Goal: Register for event/course

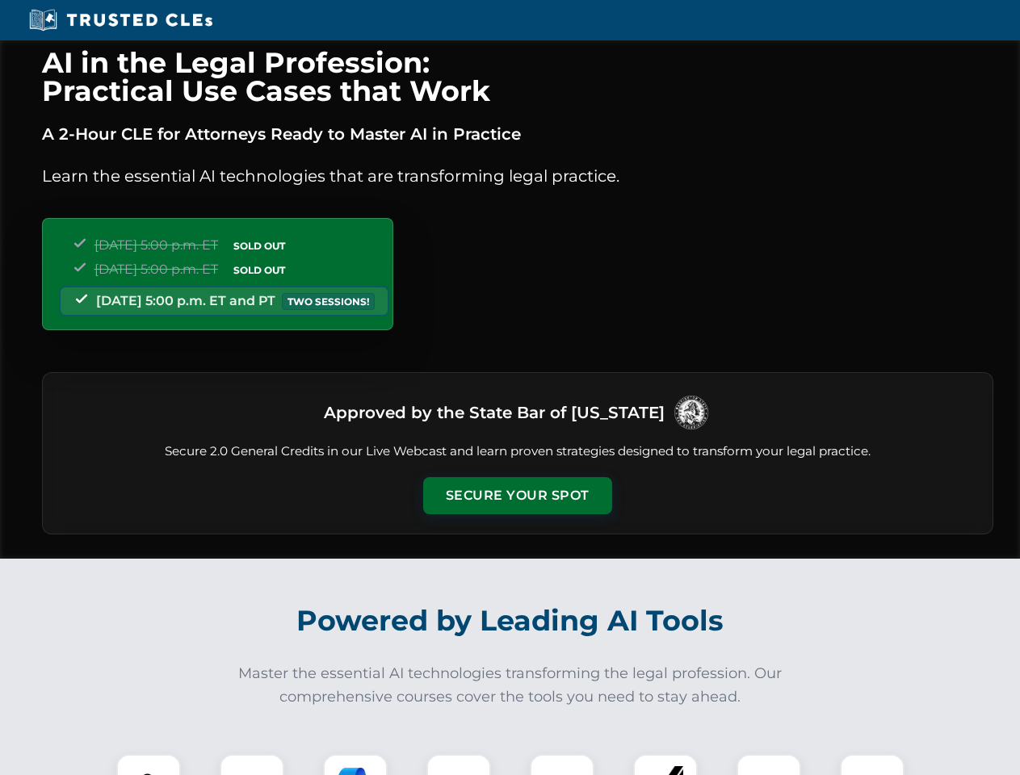
click at [517, 496] on button "Secure Your Spot" at bounding box center [517, 495] width 189 height 37
click at [149, 764] on img at bounding box center [148, 786] width 47 height 47
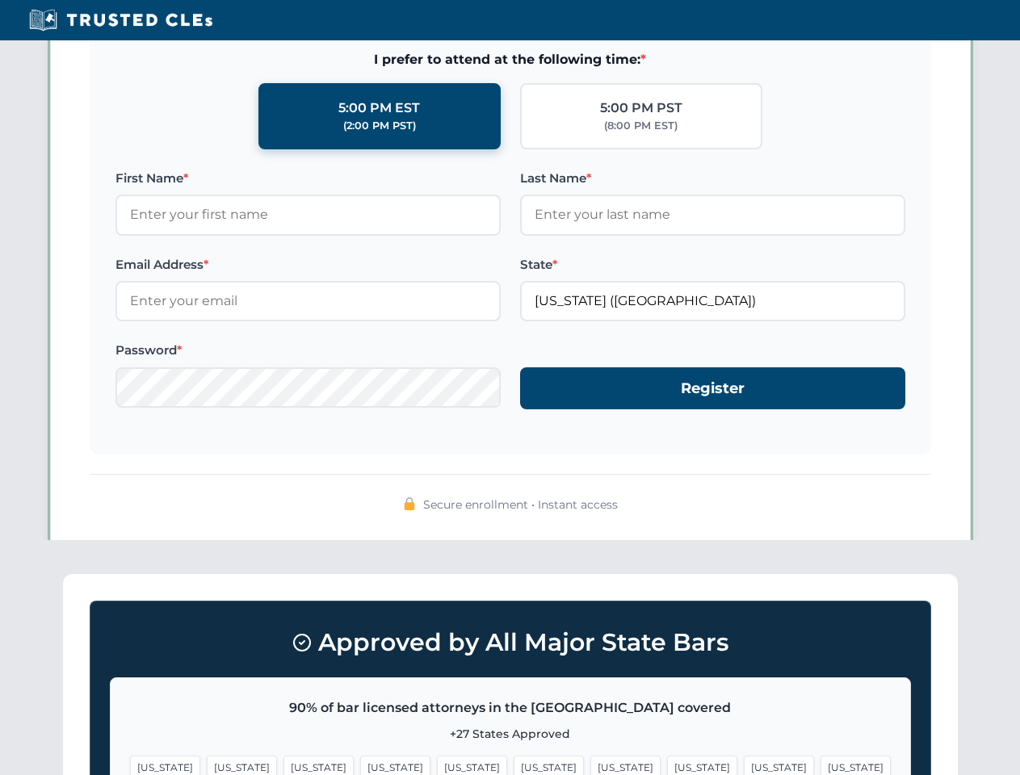
click at [590, 764] on span "[US_STATE]" at bounding box center [625, 767] width 70 height 23
click at [743, 764] on span "[US_STATE]" at bounding box center [778, 767] width 70 height 23
